Goal: Task Accomplishment & Management: Complete application form

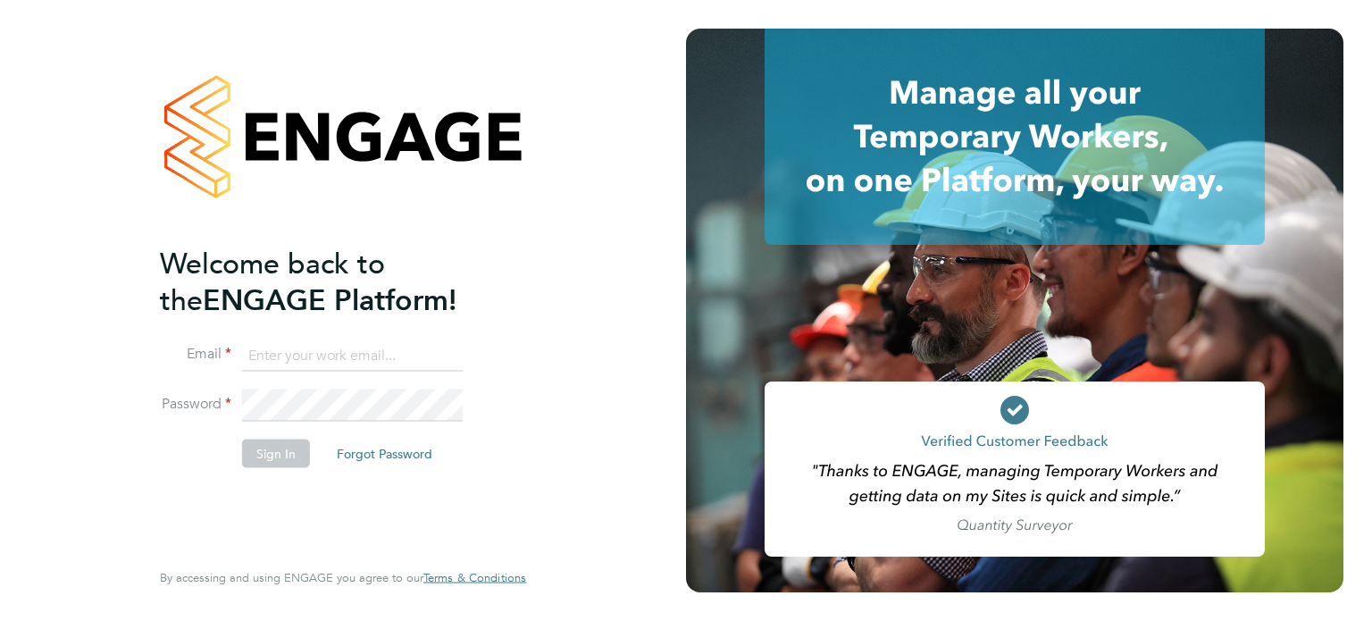
click at [321, 357] on input at bounding box center [352, 355] width 221 height 32
type input "[EMAIL_ADDRESS][DOMAIN_NAME]"
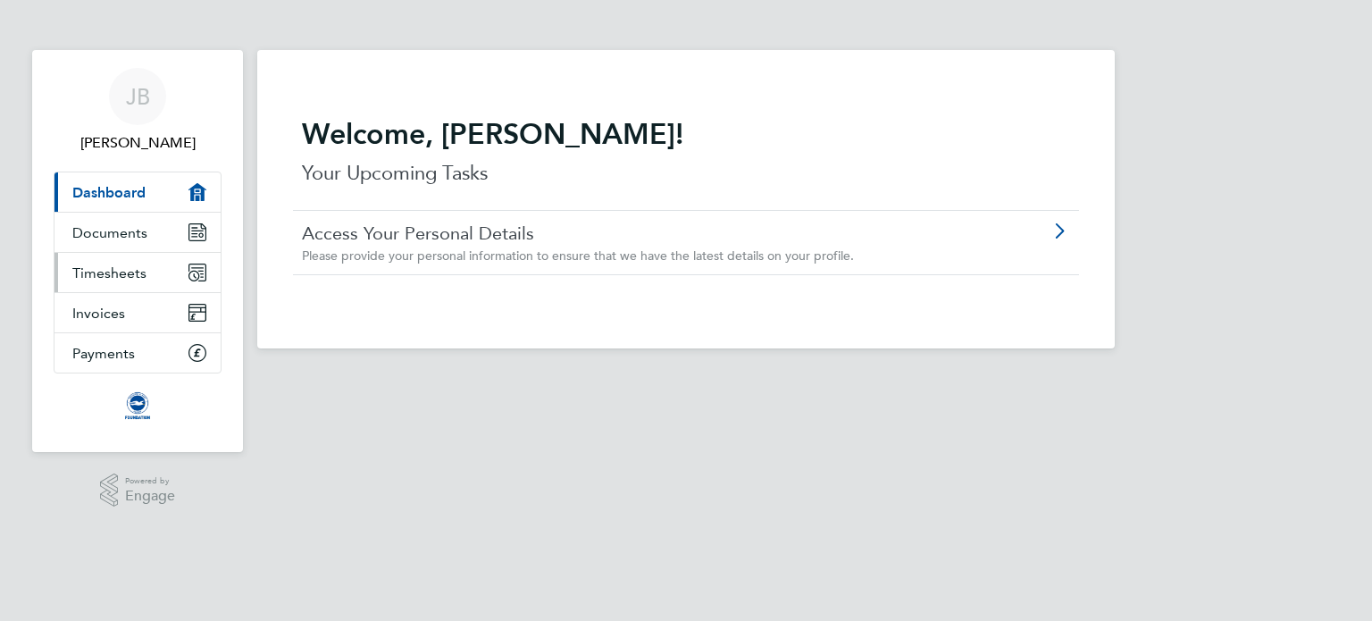
click at [146, 271] on link "Timesheets" at bounding box center [137, 272] width 166 height 39
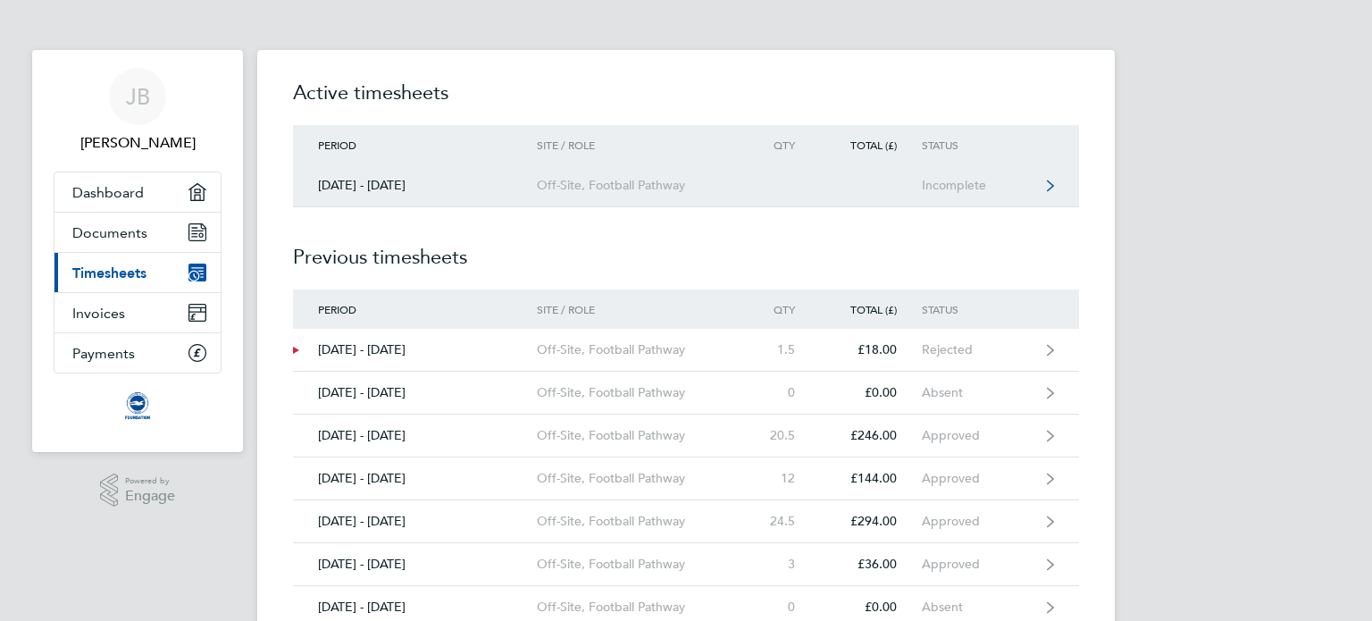
click at [443, 192] on div "[DATE] - [DATE]" at bounding box center [415, 185] width 244 height 15
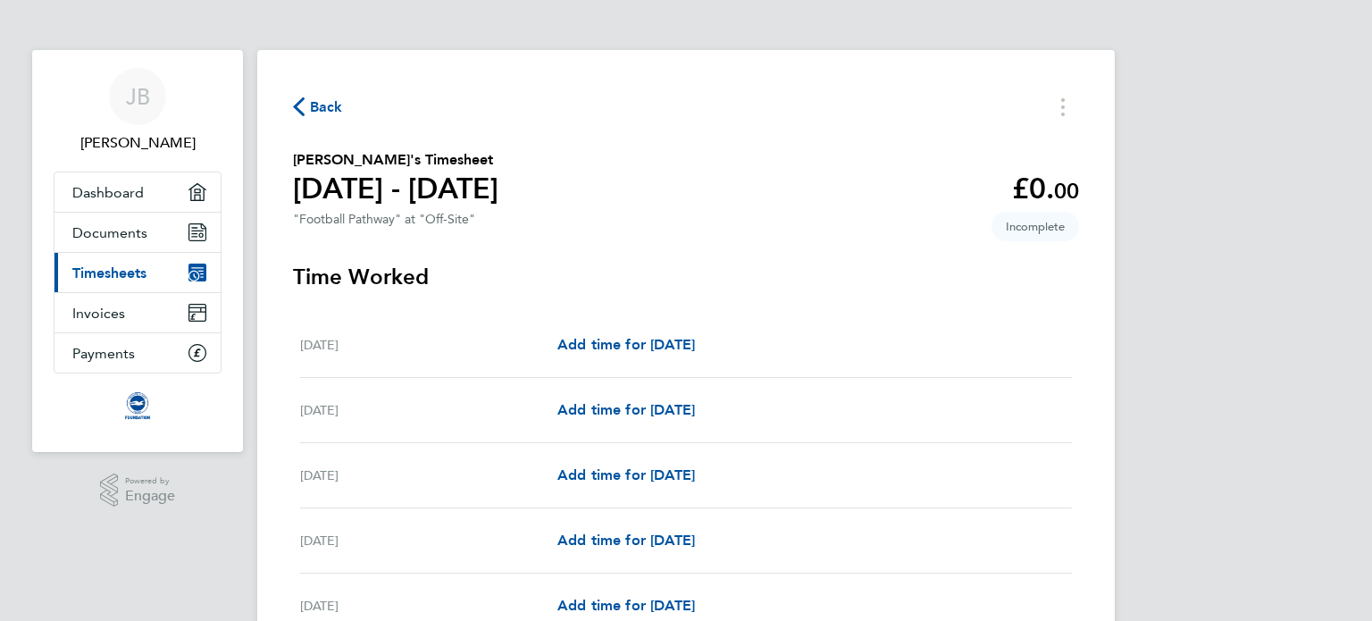
drag, startPoint x: 1371, startPoint y: 164, endPoint x: 1371, endPoint y: 293, distance: 128.6
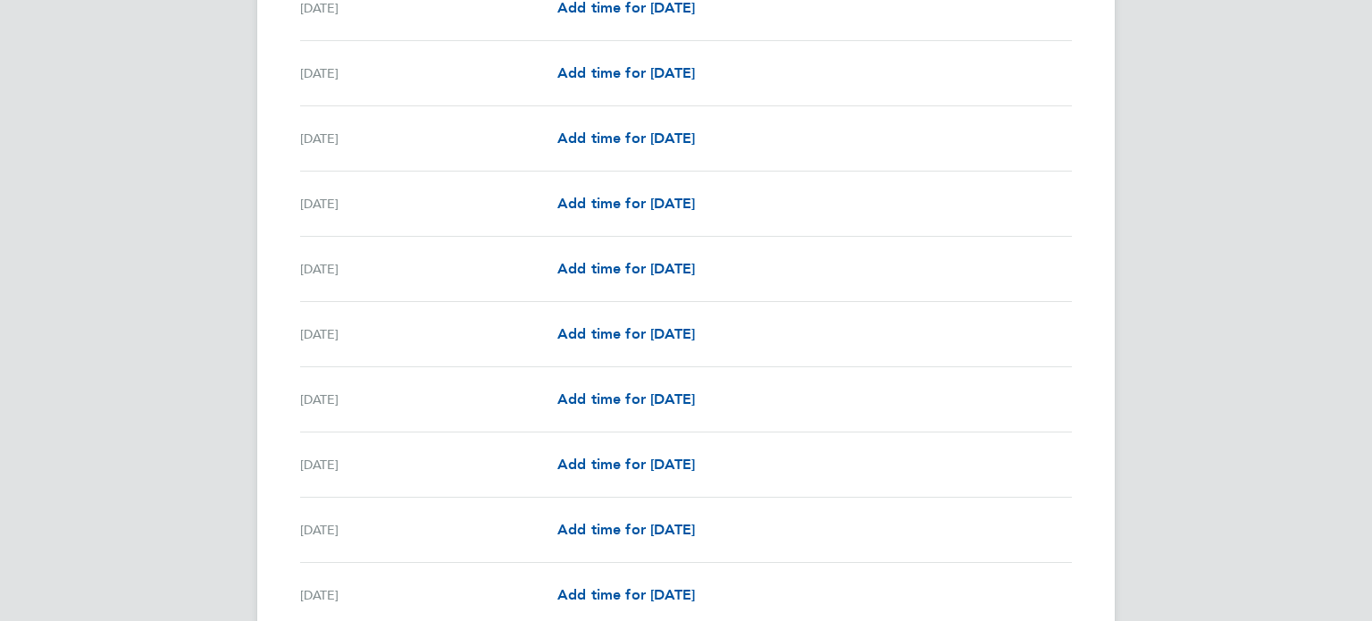
scroll to position [1464, 0]
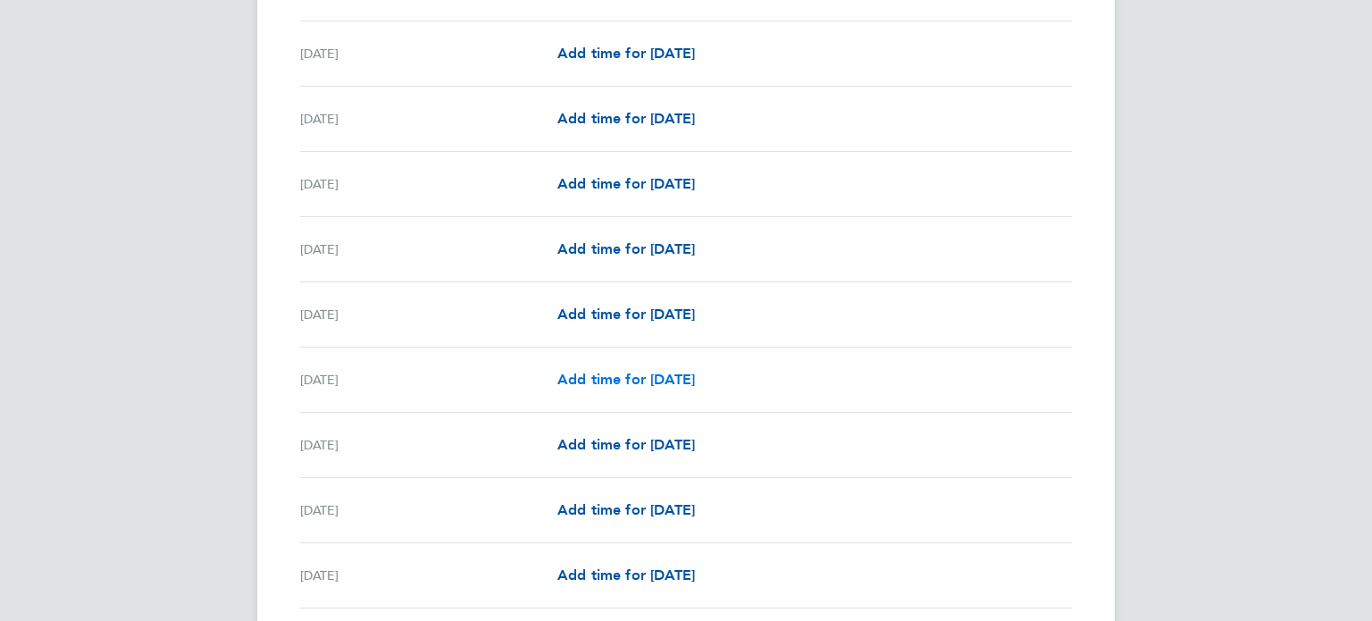
click at [695, 375] on span "Add time for [DATE]" at bounding box center [626, 379] width 138 height 17
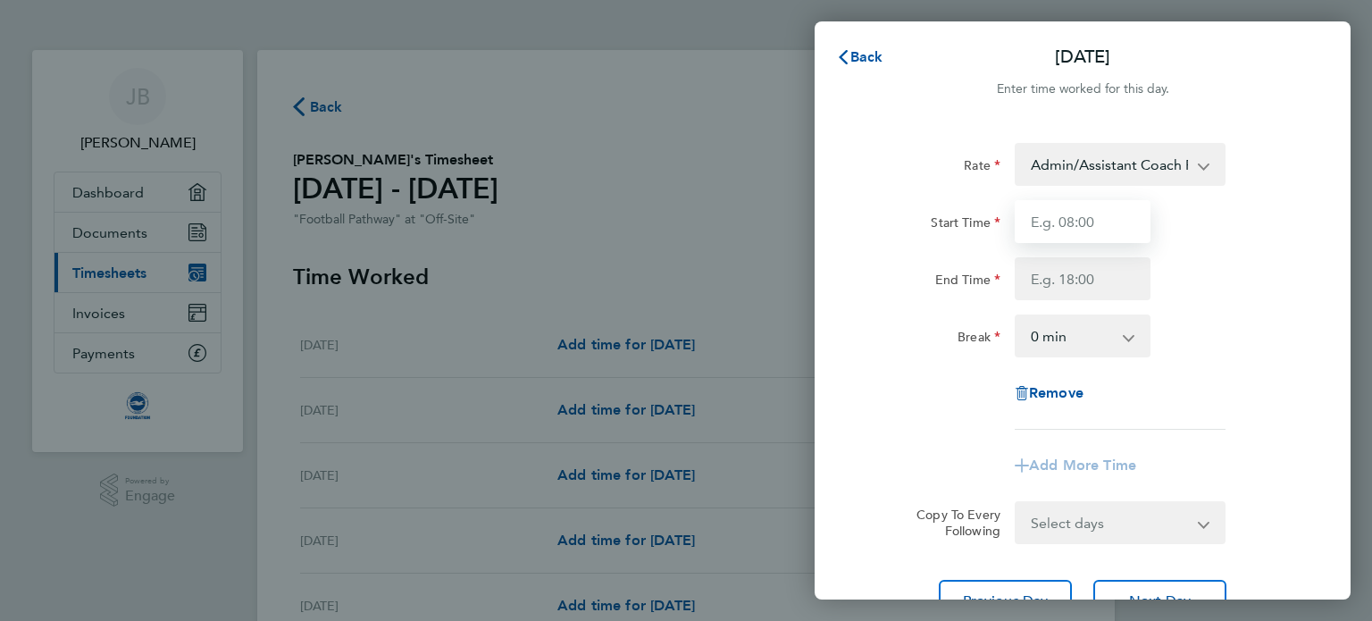
click at [1092, 224] on input "Start Time" at bounding box center [1082, 221] width 136 height 43
type input "15:00"
click at [1087, 283] on input "End Time" at bounding box center [1082, 278] width 136 height 43
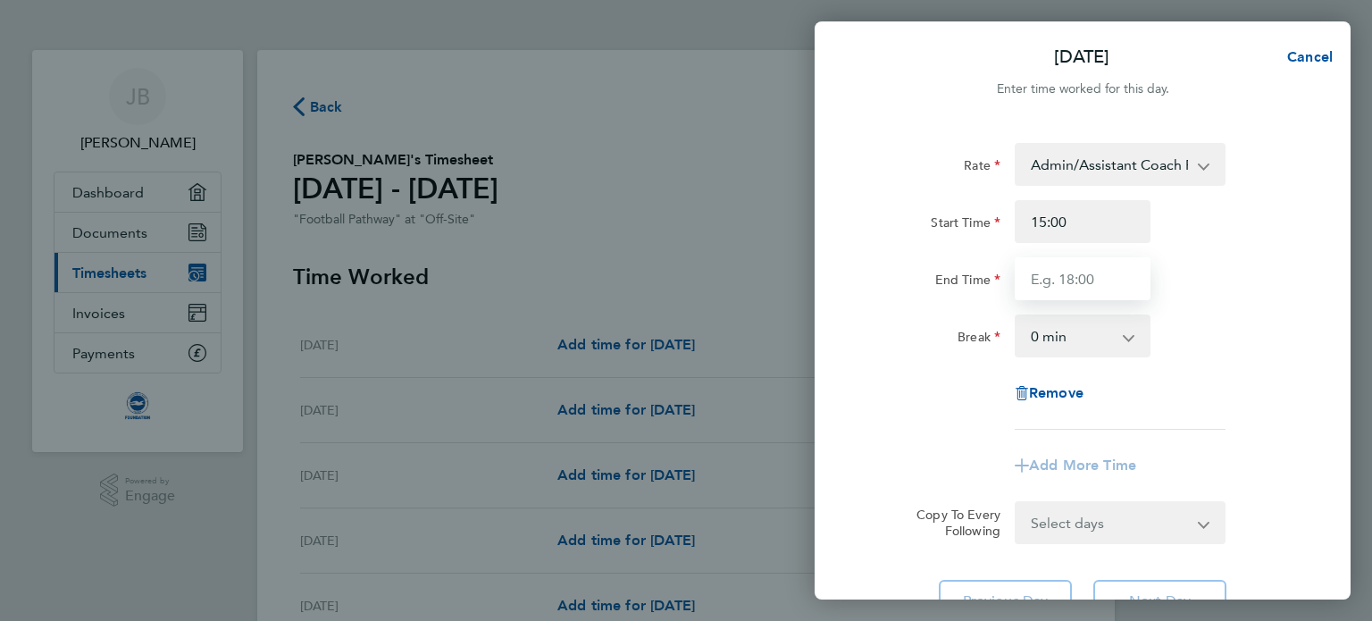
type input "16:30"
click at [1334, 423] on div "Rate Admin/Assistant Coach Rat - 12.98 Lead Coach Rate - 16.28 Start Time 15:00…" at bounding box center [1082, 382] width 536 height 522
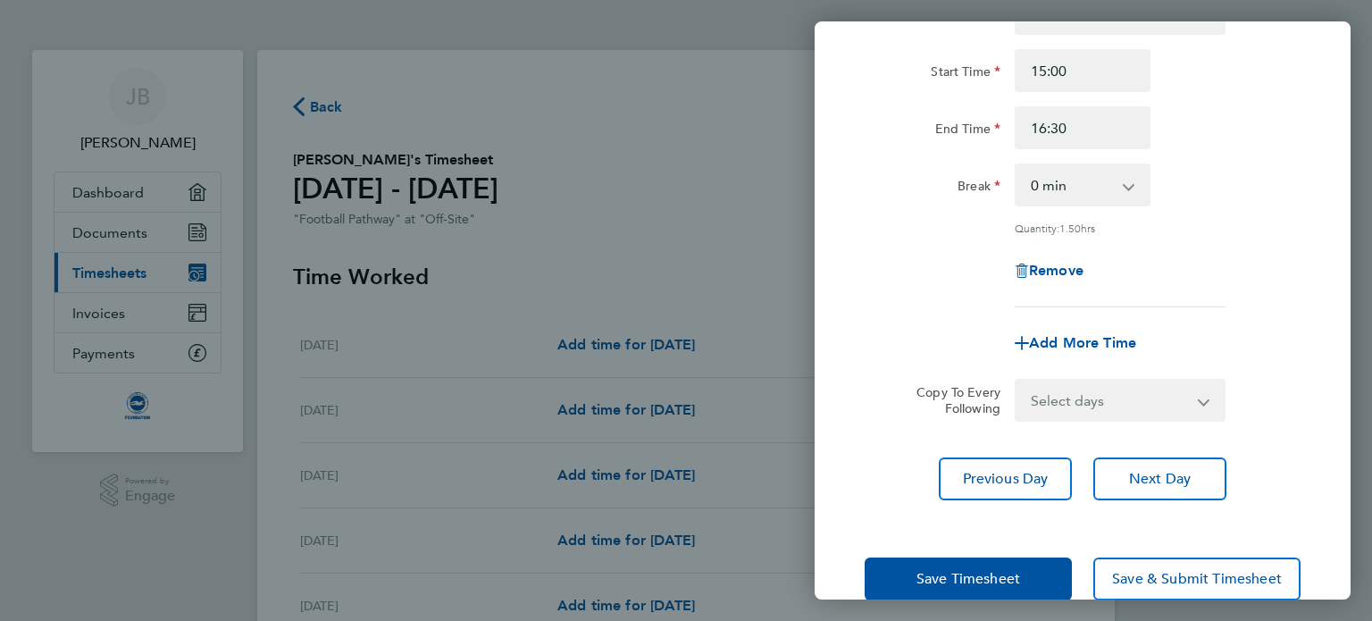
scroll to position [185, 0]
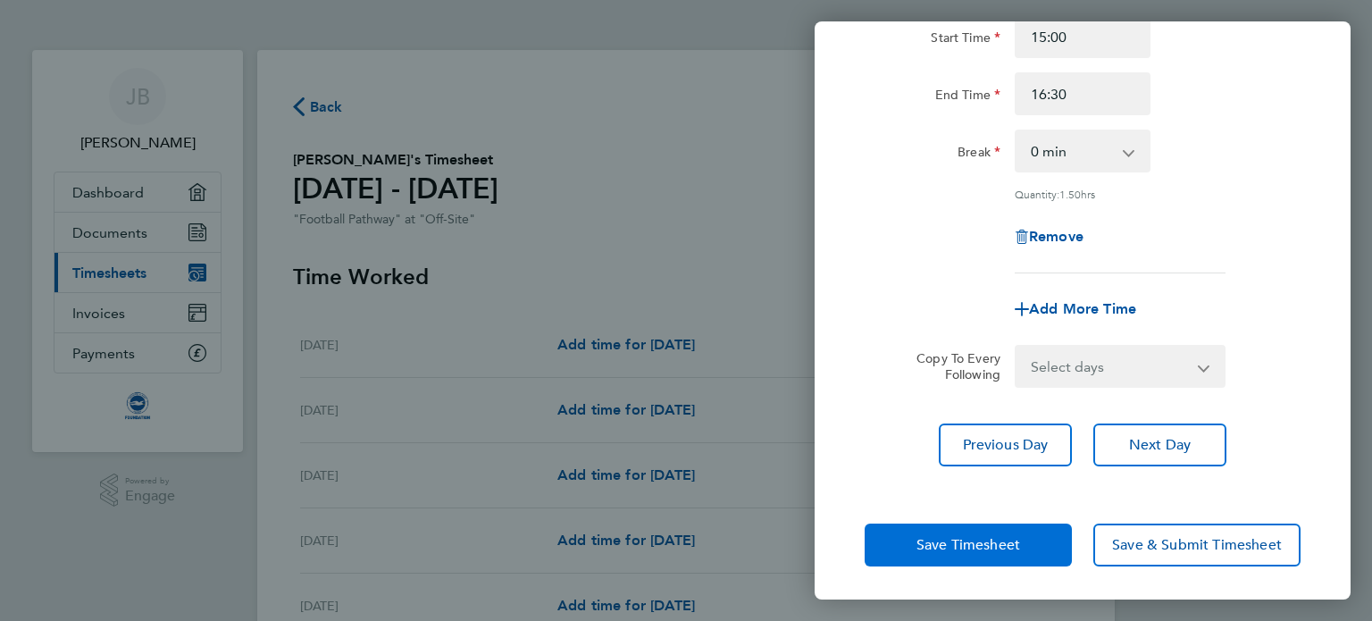
click at [941, 545] on span "Save Timesheet" at bounding box center [968, 545] width 104 height 18
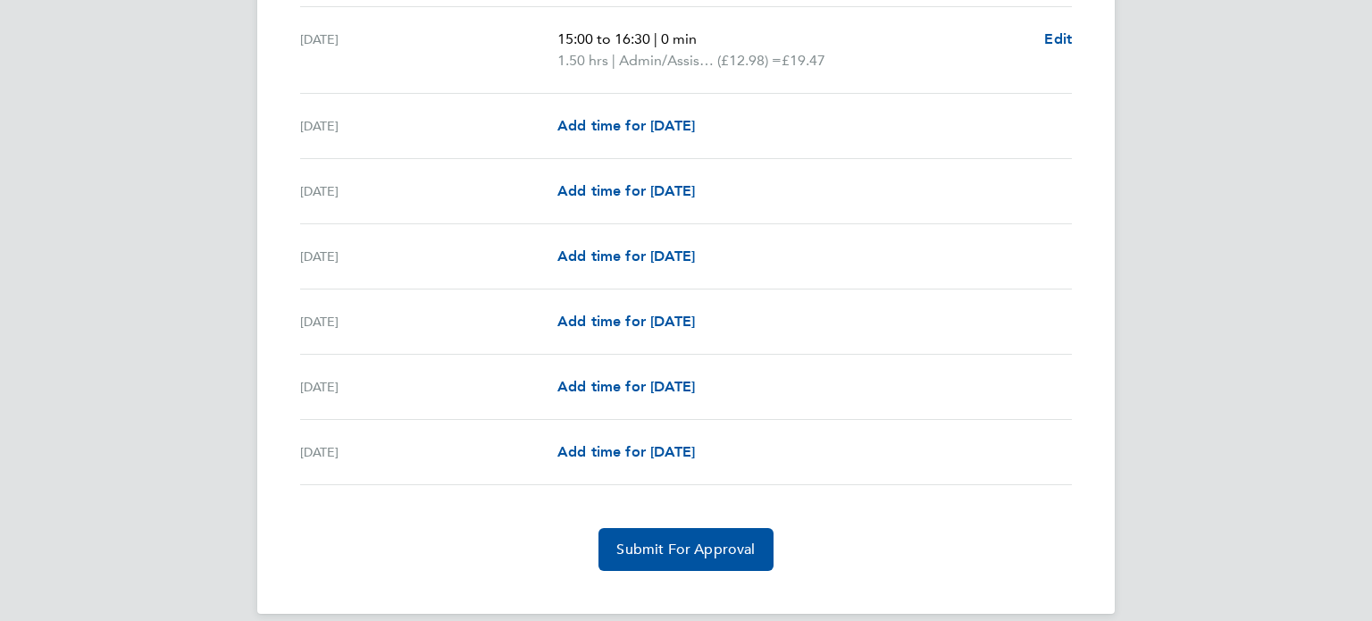
scroll to position [2018, 0]
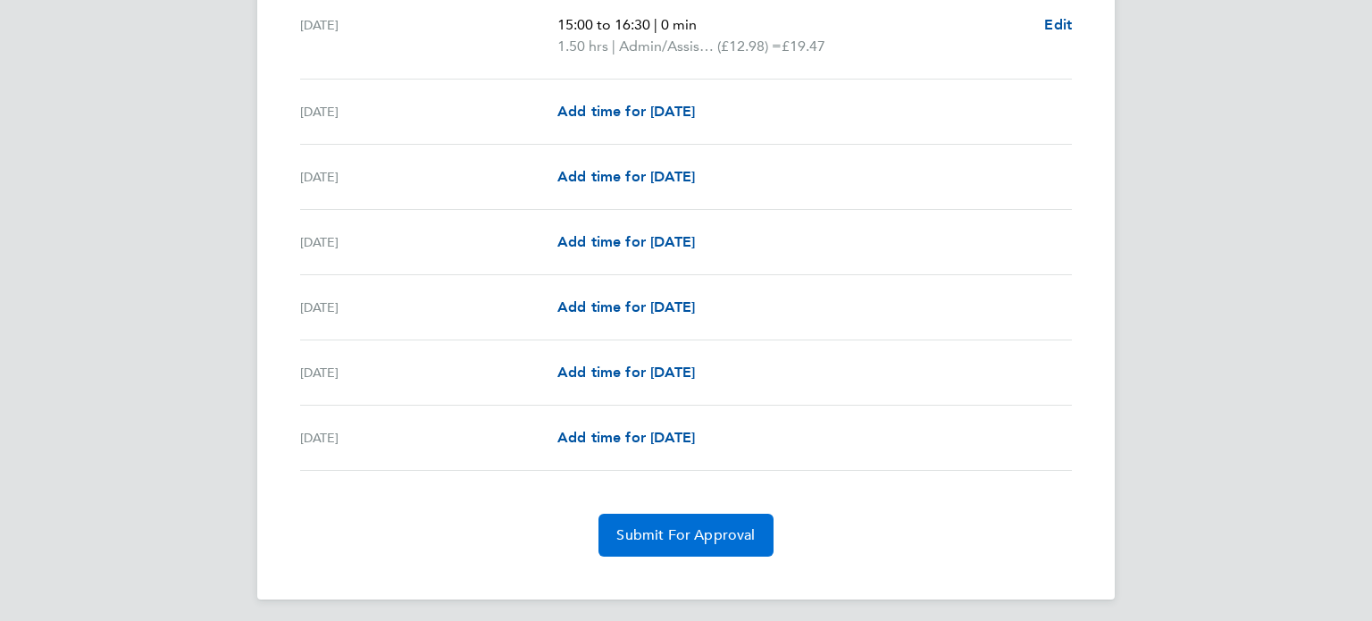
click at [671, 513] on button "Submit For Approval" at bounding box center [685, 534] width 174 height 43
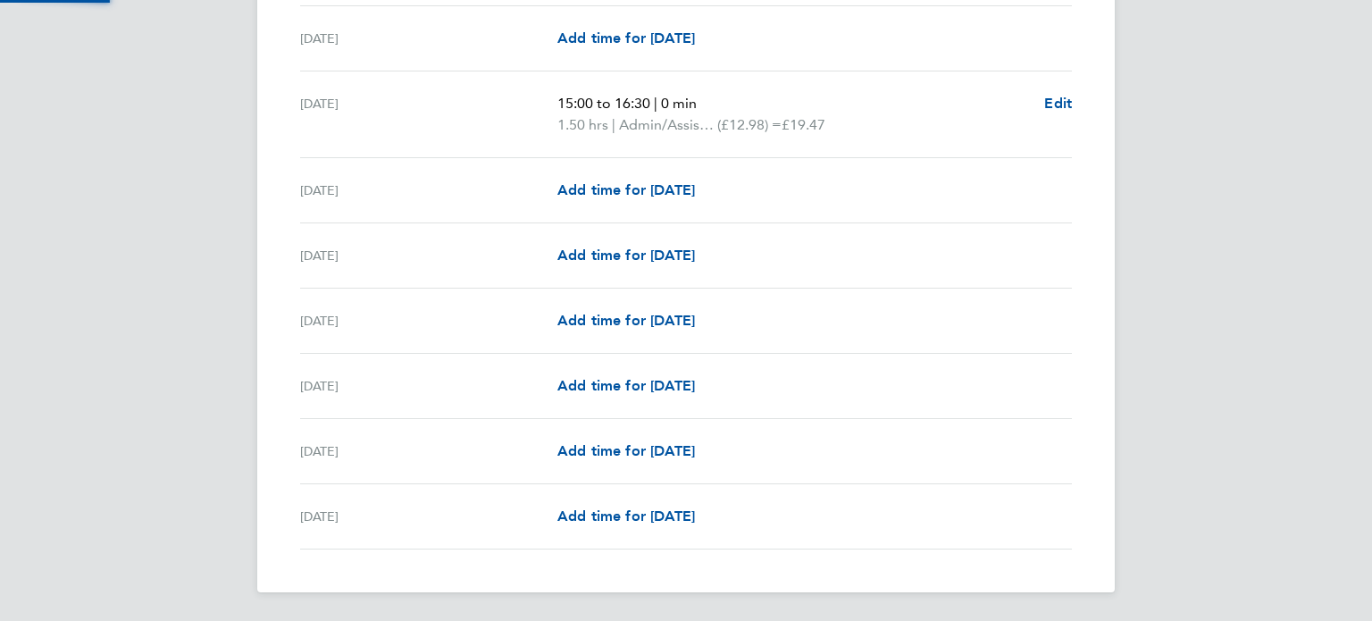
scroll to position [1932, 0]
